Goal: Navigation & Orientation: Go to known website

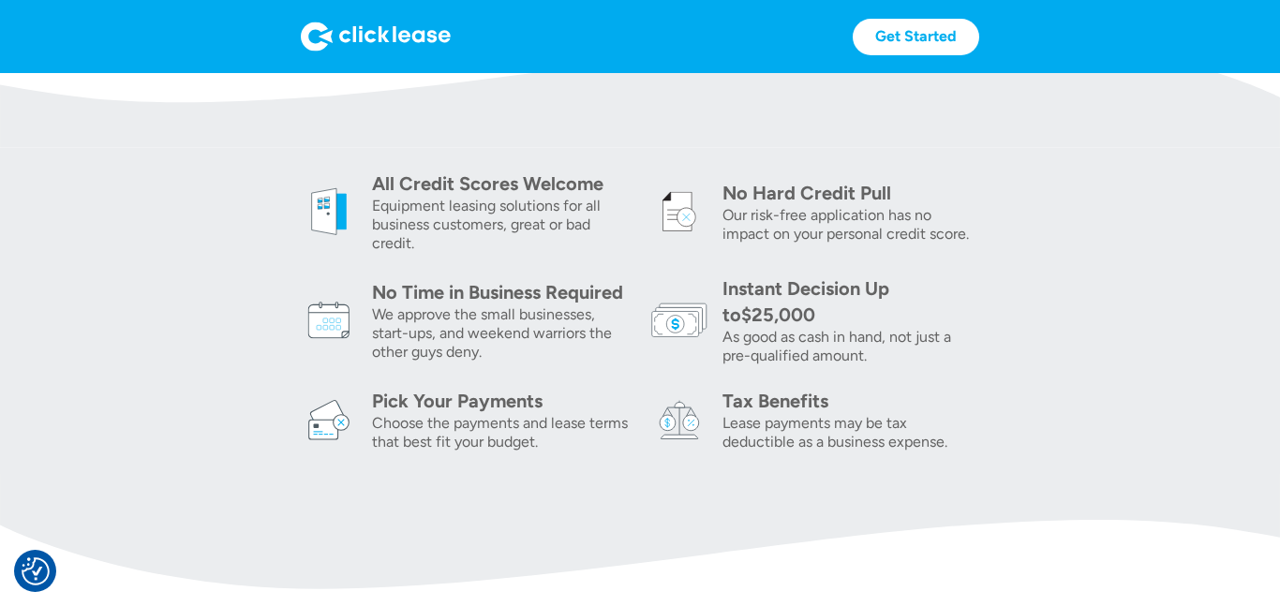
scroll to position [490, 0]
